Goal: Information Seeking & Learning: Learn about a topic

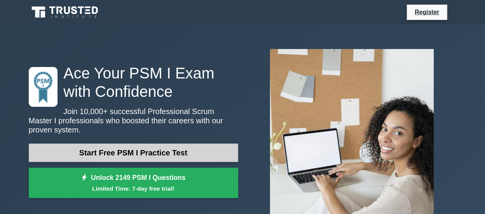
click at [161, 148] on link "Start Free PSM I Practice Test" at bounding box center [133, 153] width 209 height 18
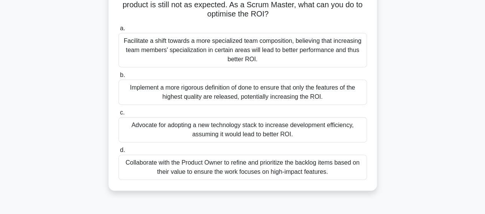
scroll to position [77, 0]
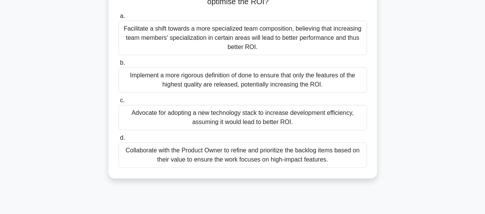
click at [198, 153] on div "Collaborate with the Product Owner to refine and prioritize the backlog items b…" at bounding box center [242, 155] width 248 height 25
click at [118, 141] on input "d. Collaborate with the Product Owner to refine and prioritize the backlog item…" at bounding box center [118, 138] width 0 height 5
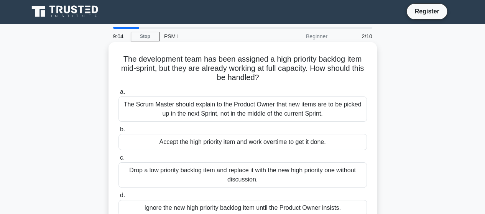
scroll to position [0, 0]
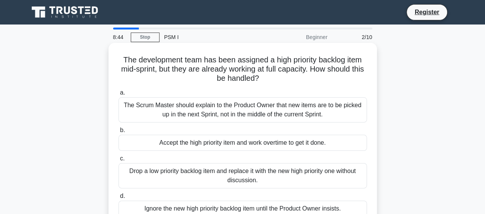
click at [217, 109] on div "The Scrum Master should explain to the Product Owner that new items are to be p…" at bounding box center [242, 109] width 248 height 25
click at [118, 95] on input "a. The Scrum Master should explain to the Product Owner that new items are to b…" at bounding box center [118, 92] width 0 height 5
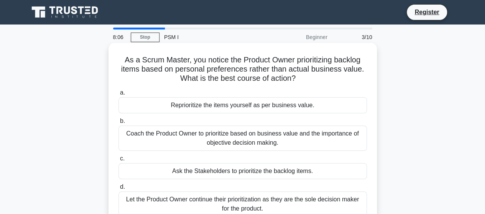
click at [284, 141] on div "Coach the Product Owner to prioritize based on business value and the importanc…" at bounding box center [242, 138] width 248 height 25
click at [118, 124] on input "b. Coach the Product Owner to prioritize based on business value and the import…" at bounding box center [118, 121] width 0 height 5
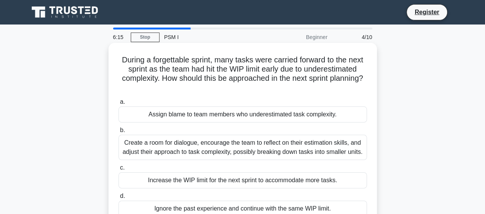
scroll to position [38, 0]
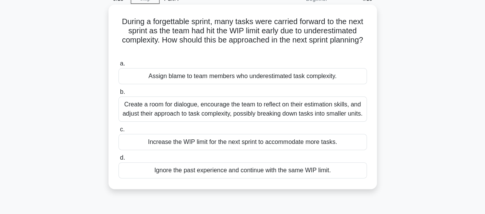
click at [237, 115] on div "Create a room for dialogue, encourage the team to reflect on their estimation s…" at bounding box center [242, 109] width 248 height 25
click at [118, 95] on input "b. Create a room for dialogue, encourage the team to reflect on their estimatio…" at bounding box center [118, 92] width 0 height 5
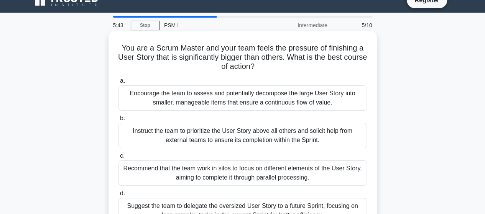
scroll to position [0, 0]
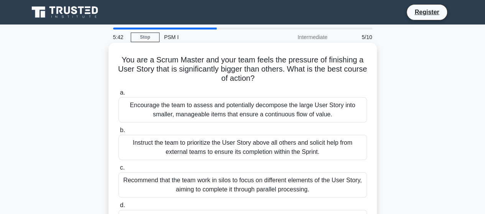
click at [316, 114] on div "Encourage the team to assess and potentially decompose the large User Story int…" at bounding box center [242, 109] width 248 height 25
click at [118, 95] on input "a. Encourage the team to assess and potentially decompose the large User Story …" at bounding box center [118, 92] width 0 height 5
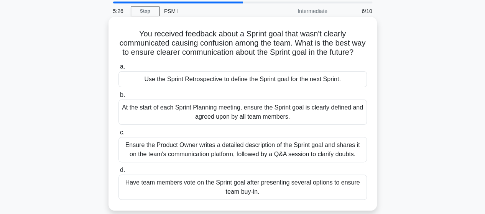
scroll to position [38, 0]
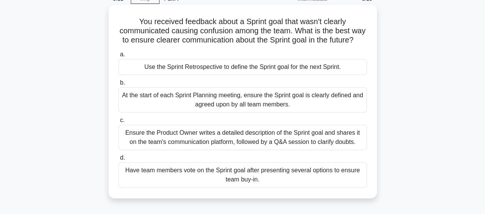
click at [264, 113] on div "At the start of each Sprint Planning meeting, ensure the Sprint goal is clearly…" at bounding box center [242, 99] width 248 height 25
click at [118, 85] on input "b. At the start of each Sprint Planning meeting, ensure the Sprint goal is clea…" at bounding box center [118, 82] width 0 height 5
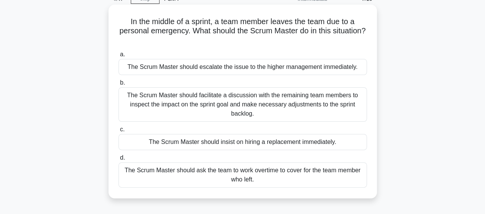
click at [261, 110] on div "The Scrum Master should facilitate a discussion with the remaining team members…" at bounding box center [242, 104] width 248 height 34
click at [118, 85] on input "b. The Scrum Master should facilitate a discussion with the remaining team memb…" at bounding box center [118, 82] width 0 height 5
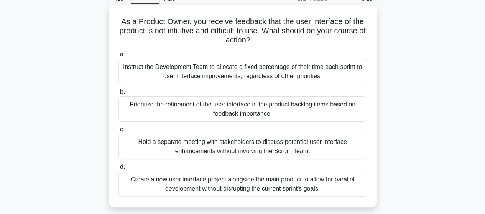
click at [268, 149] on div "Hold a separate meeting with stakeholders to discuss potential user interface e…" at bounding box center [242, 146] width 248 height 25
click at [118, 132] on input "c. Hold a separate meeting with stakeholders to discuss potential user interfac…" at bounding box center [118, 129] width 0 height 5
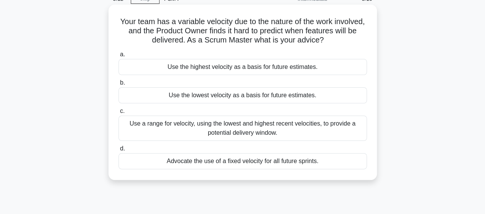
click at [228, 137] on div "Use a range for velocity, using the lowest and highest recent velocities, to pr…" at bounding box center [242, 128] width 248 height 25
click at [118, 114] on input "c. Use a range for velocity, using the lowest and highest recent velocities, to…" at bounding box center [118, 111] width 0 height 5
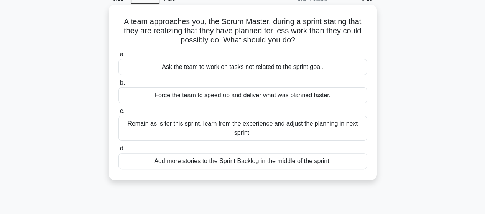
scroll to position [0, 0]
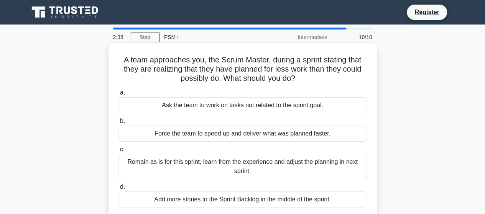
click at [214, 168] on div "Remain as is for this sprint, learn from the experience and adjust the planning…" at bounding box center [242, 166] width 248 height 25
click at [118, 152] on input "c. Remain as is for this sprint, learn from the experience and adjust the plann…" at bounding box center [118, 149] width 0 height 5
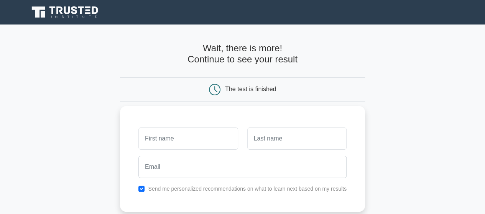
click at [209, 139] on input "text" at bounding box center [187, 139] width 99 height 22
type input "[PERSON_NAME]"
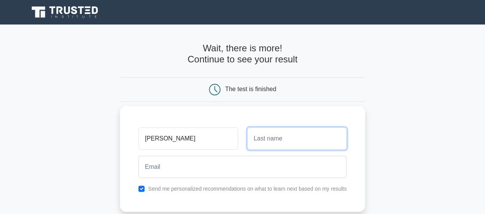
click at [285, 143] on input "text" at bounding box center [296, 139] width 99 height 22
type input "Nguyen"
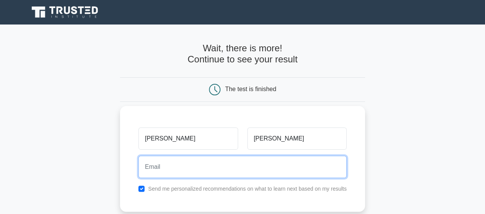
click at [195, 172] on input "email" at bounding box center [242, 167] width 208 height 22
type input "duyennguyen.v13@gmail.com"
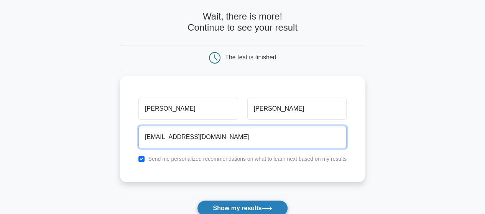
scroll to position [77, 0]
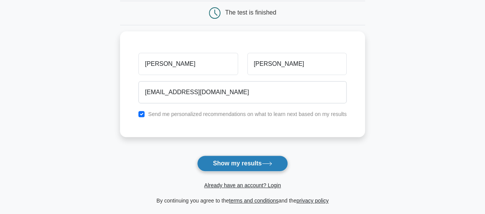
click at [243, 164] on button "Show my results" at bounding box center [242, 164] width 90 height 16
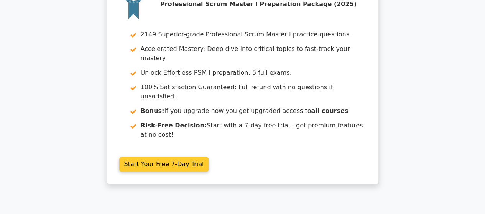
scroll to position [77, 0]
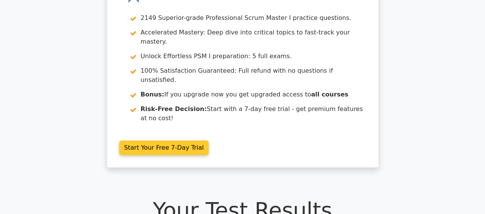
click at [178, 141] on link "Start Your Free 7-Day Trial" at bounding box center [164, 148] width 90 height 15
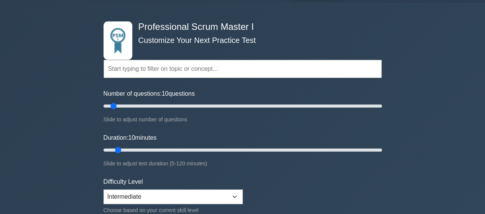
scroll to position [38, 0]
